Goal: Task Accomplishment & Management: Use online tool/utility

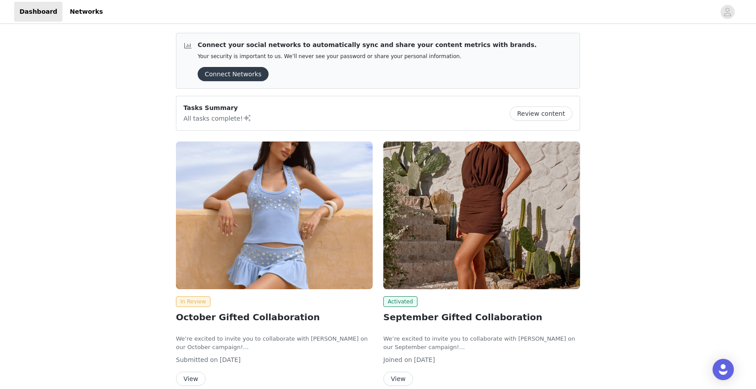
click at [302, 232] on img at bounding box center [274, 215] width 197 height 148
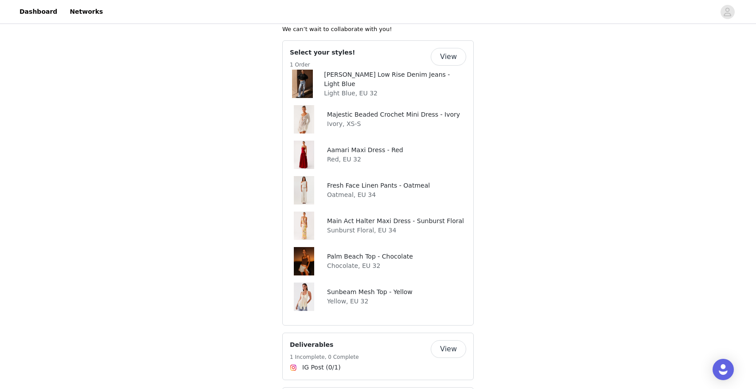
scroll to position [432, 0]
click at [346, 109] on h4 "Majestic Beaded Crochet Mini Dress - Ivory" at bounding box center [393, 113] width 133 height 9
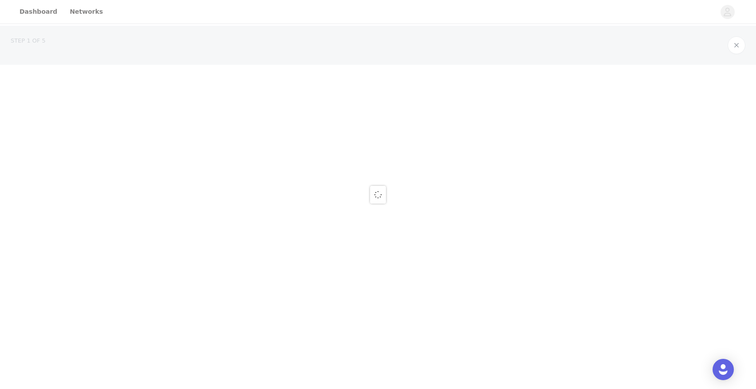
click at [346, 102] on div at bounding box center [378, 194] width 756 height 389
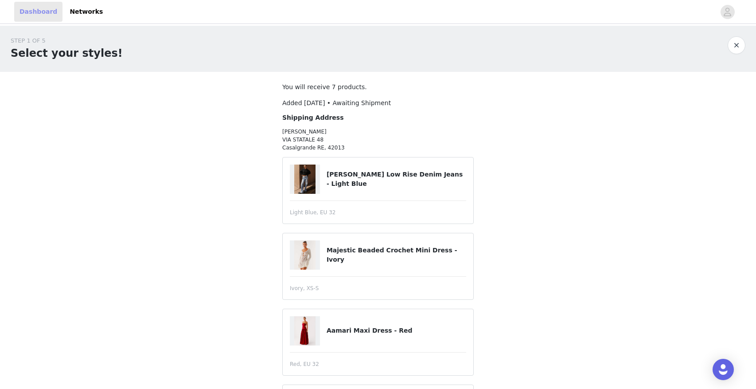
scroll to position [330, 0]
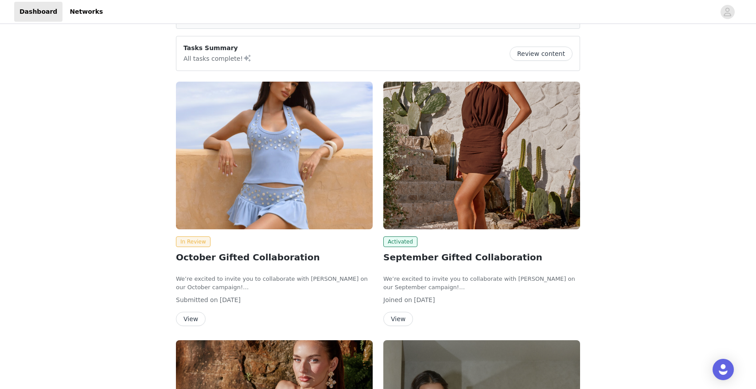
scroll to position [43, 0]
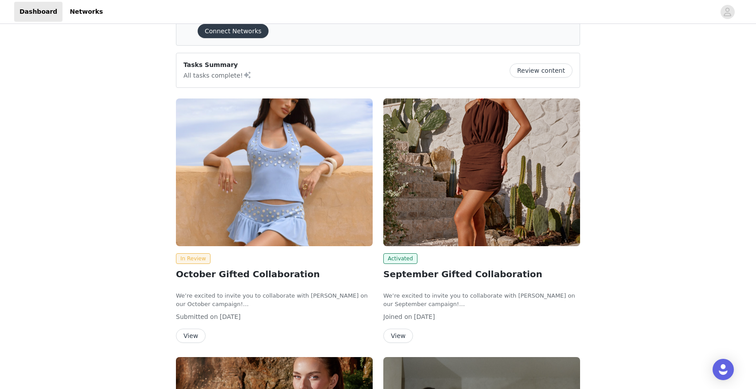
click at [186, 334] on button "View" at bounding box center [191, 335] width 30 height 14
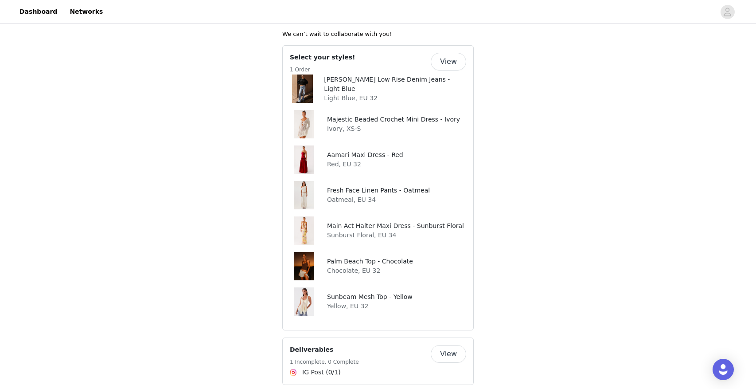
scroll to position [429, 0]
